Goal: Navigation & Orientation: Find specific page/section

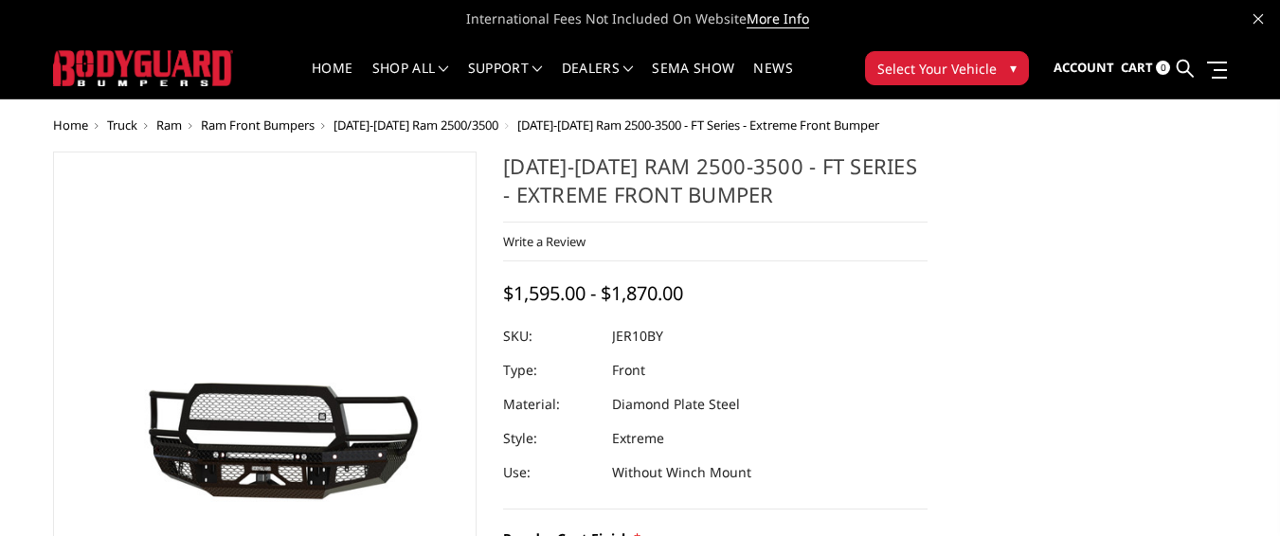
click at [293, 125] on span "Ram Front Bumpers" at bounding box center [258, 125] width 114 height 17
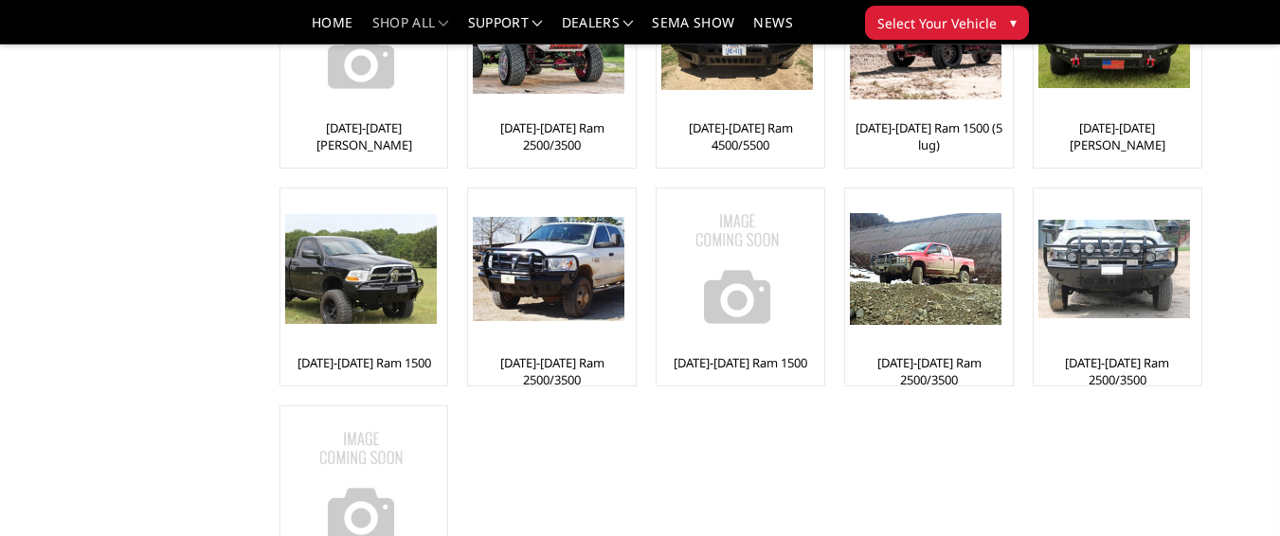
scroll to position [442, 0]
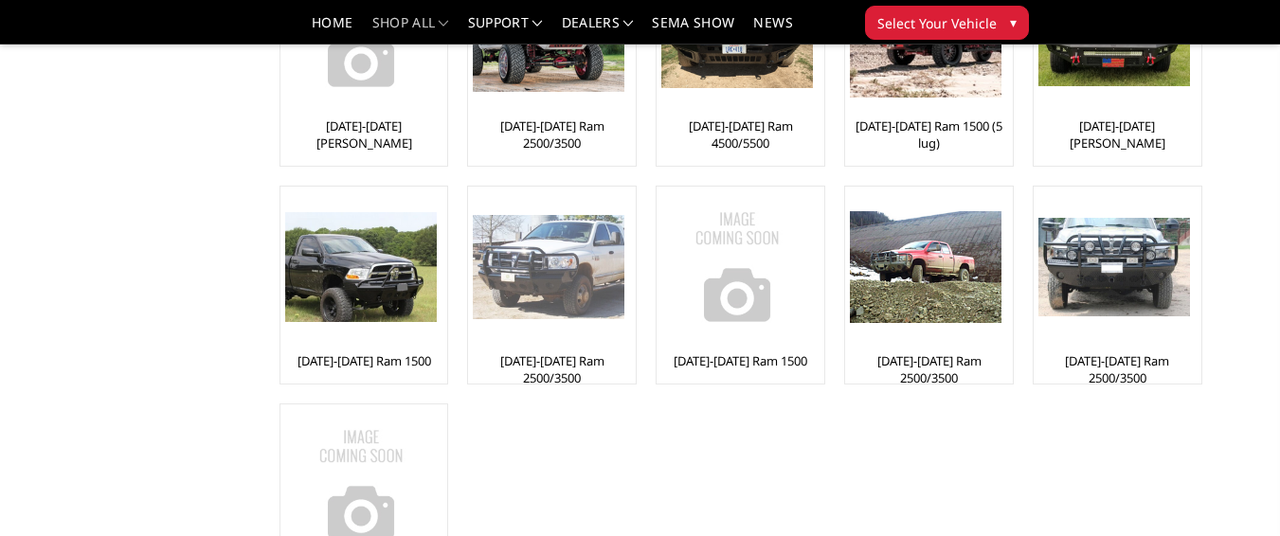
click at [538, 268] on img at bounding box center [549, 267] width 152 height 104
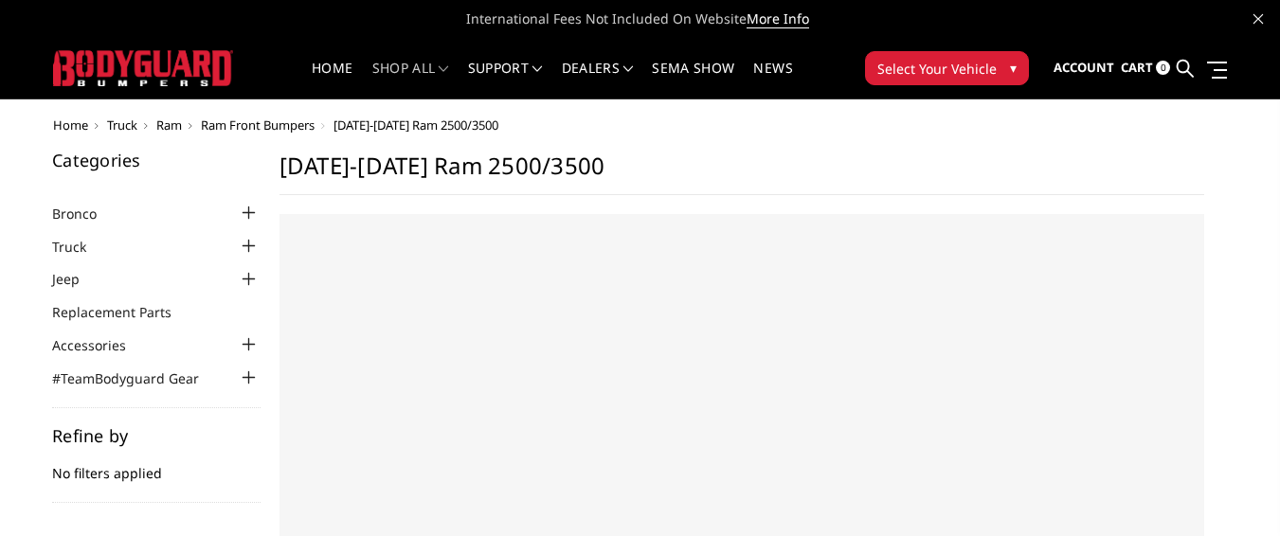
select select "US"
